Goal: Check status

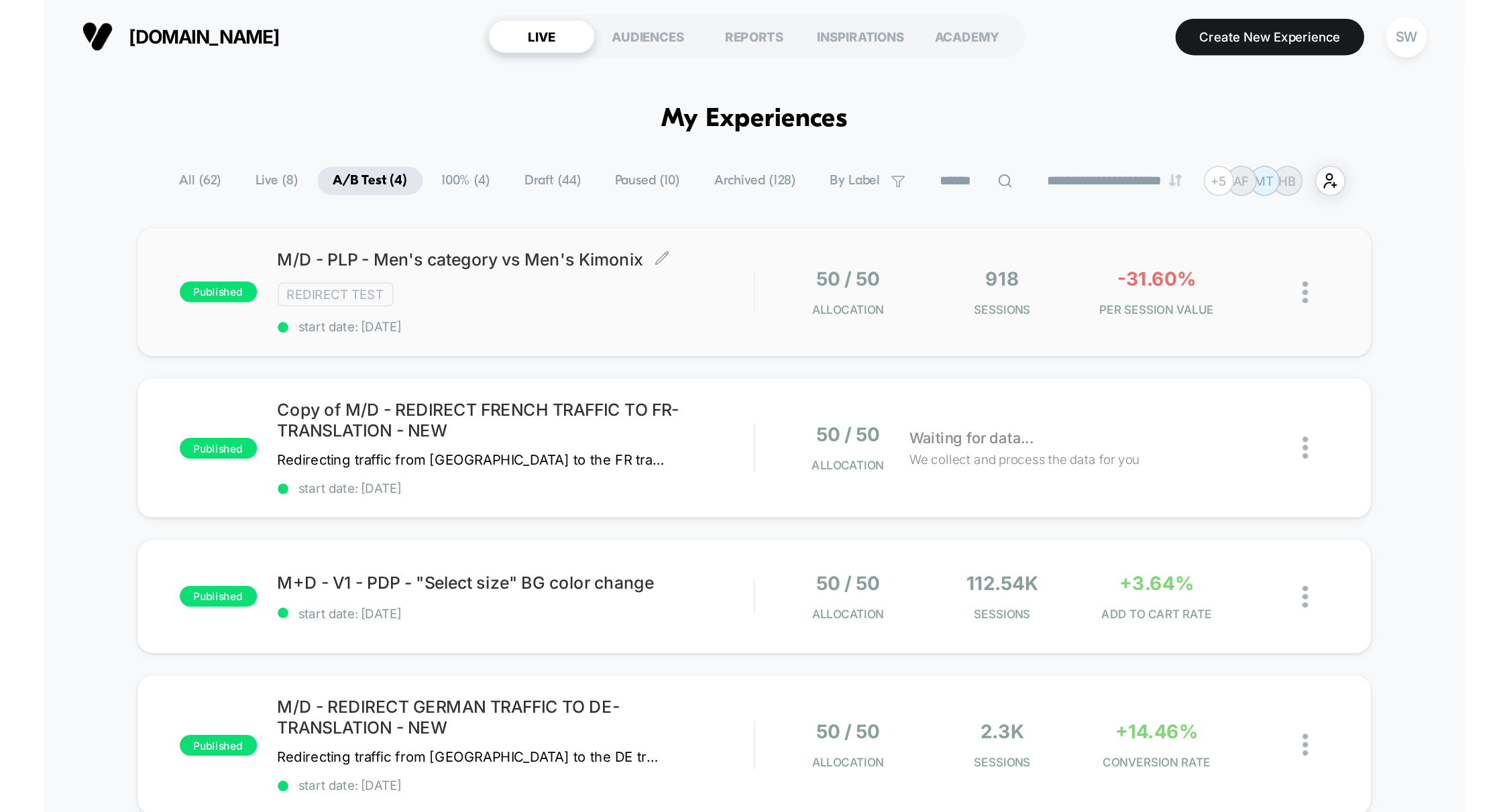
scroll to position [20, 0]
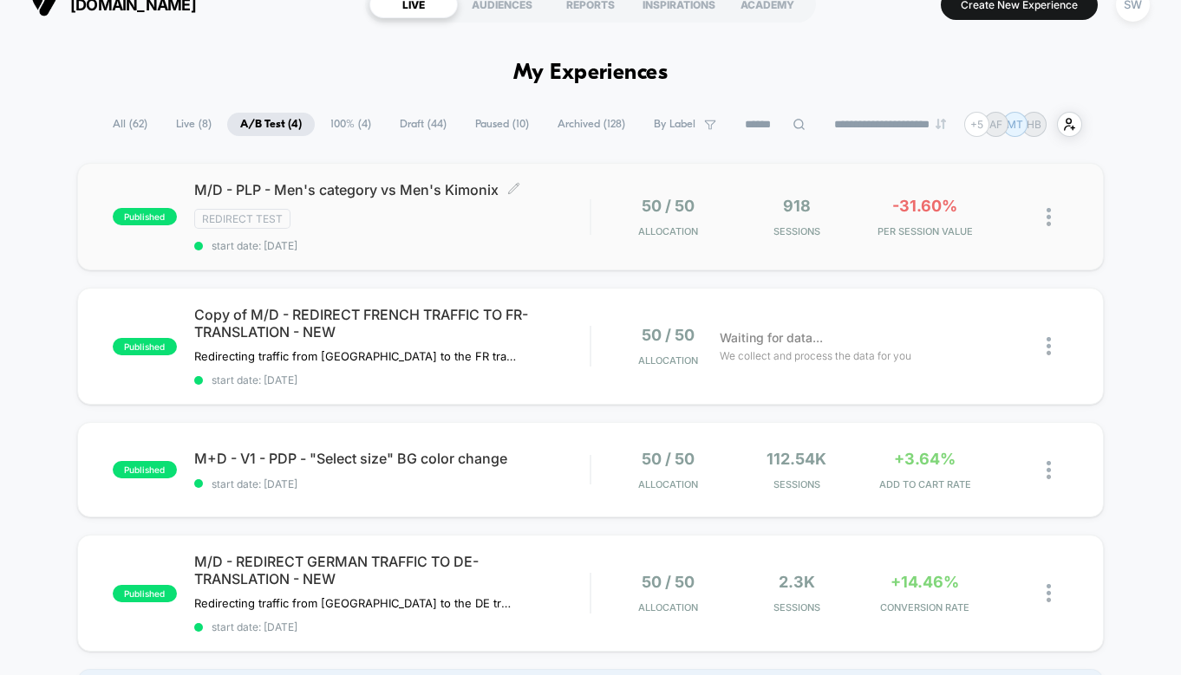
click at [550, 239] on span "start date: [DATE]" at bounding box center [392, 245] width 396 height 13
